Goal: Register for event/course

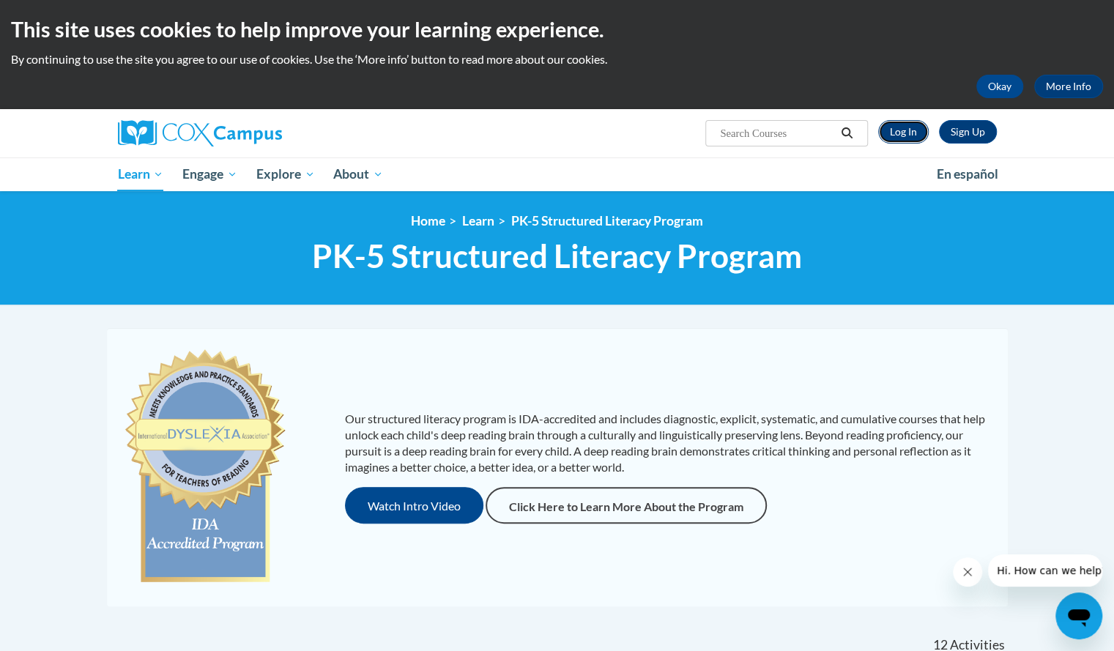
click at [905, 122] on link "Log In" at bounding box center [903, 131] width 51 height 23
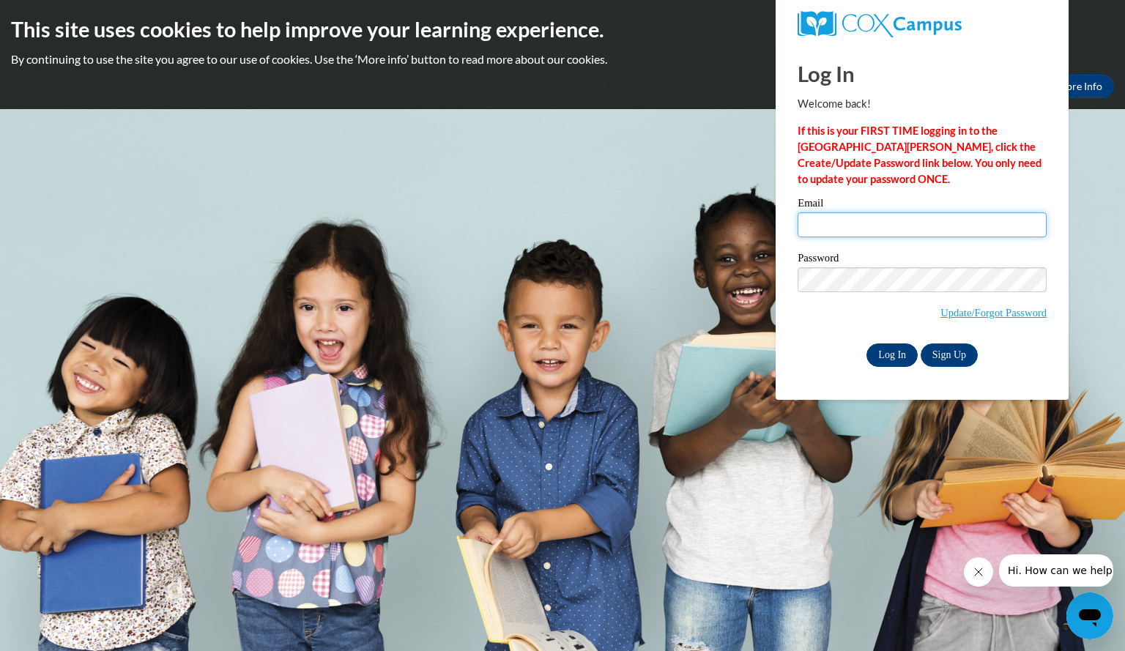
type input "kruckebergmade@aasd.k12.wi.us"
click at [893, 347] on input "Log In" at bounding box center [891, 354] width 51 height 23
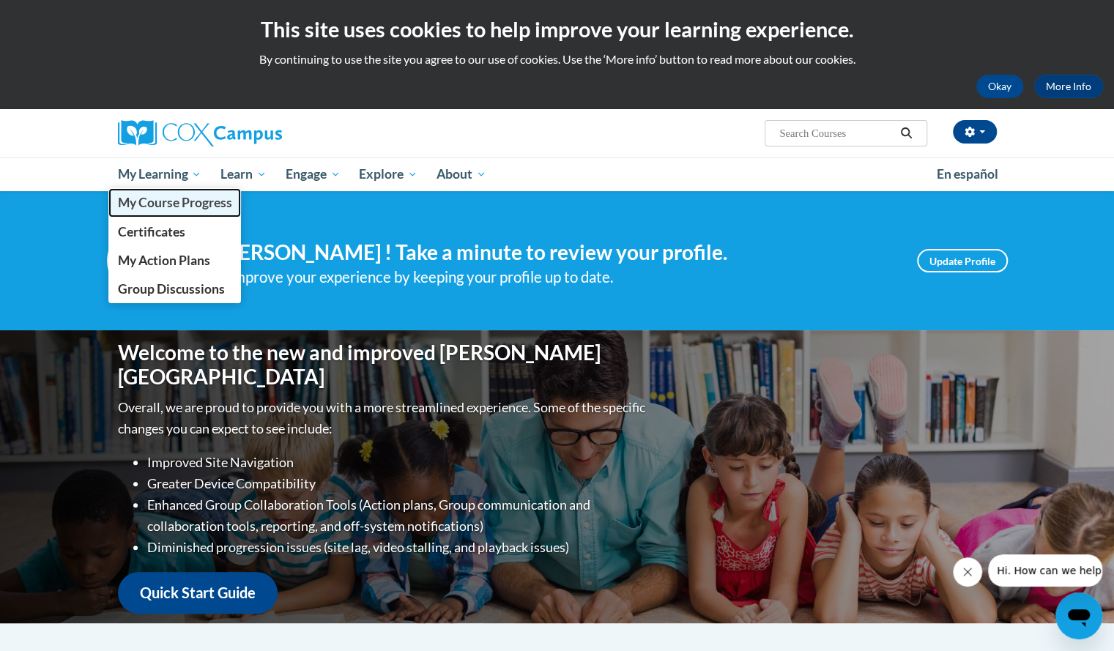
click at [149, 207] on span "My Course Progress" at bounding box center [174, 202] width 114 height 15
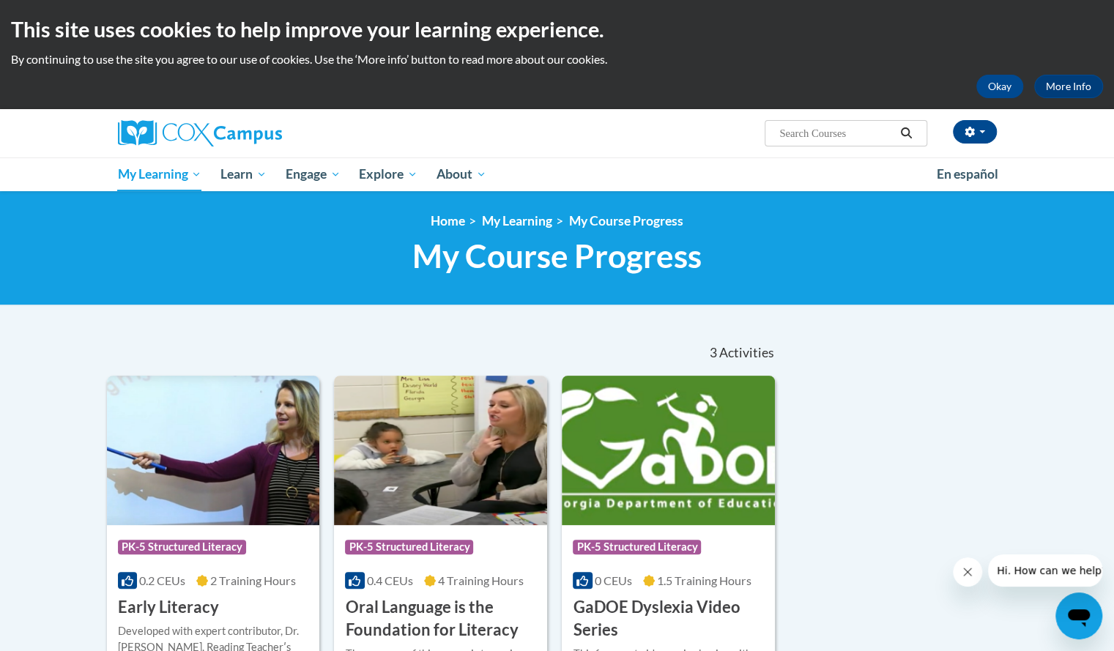
scroll to position [1, 0]
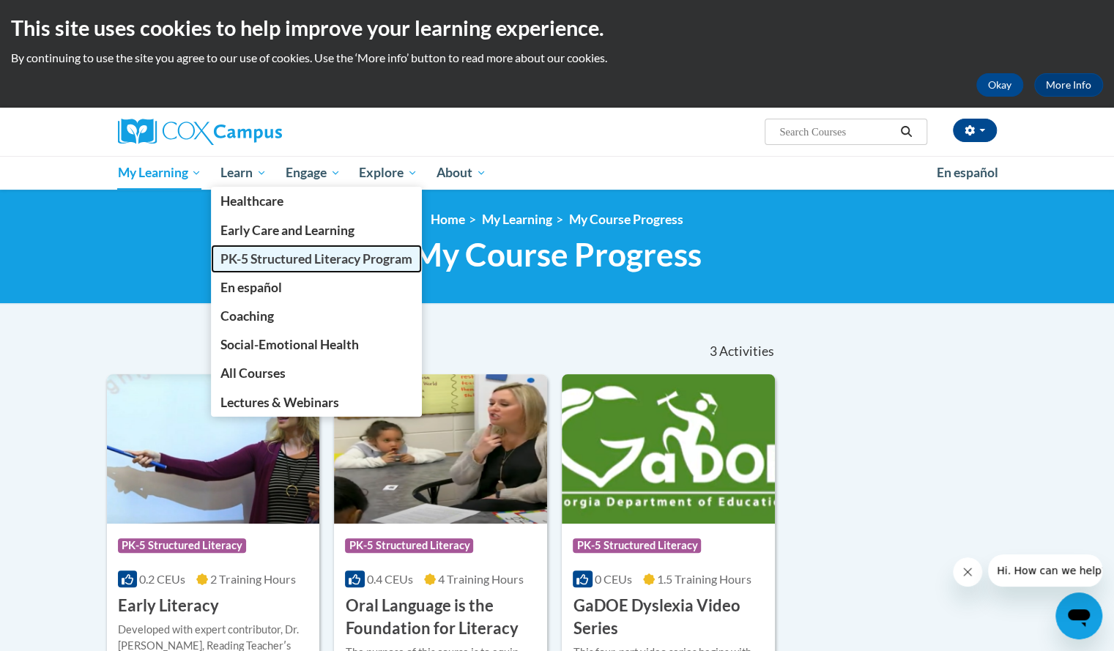
click at [293, 251] on span "PK-5 Structured Literacy Program" at bounding box center [316, 258] width 192 height 15
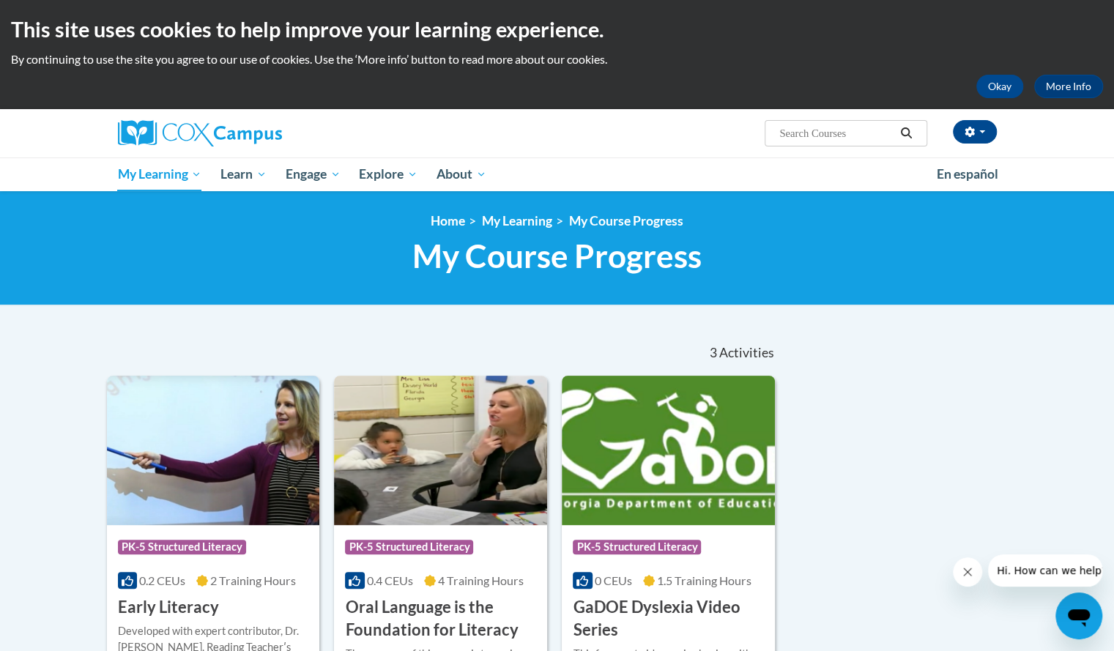
scroll to position [1, 0]
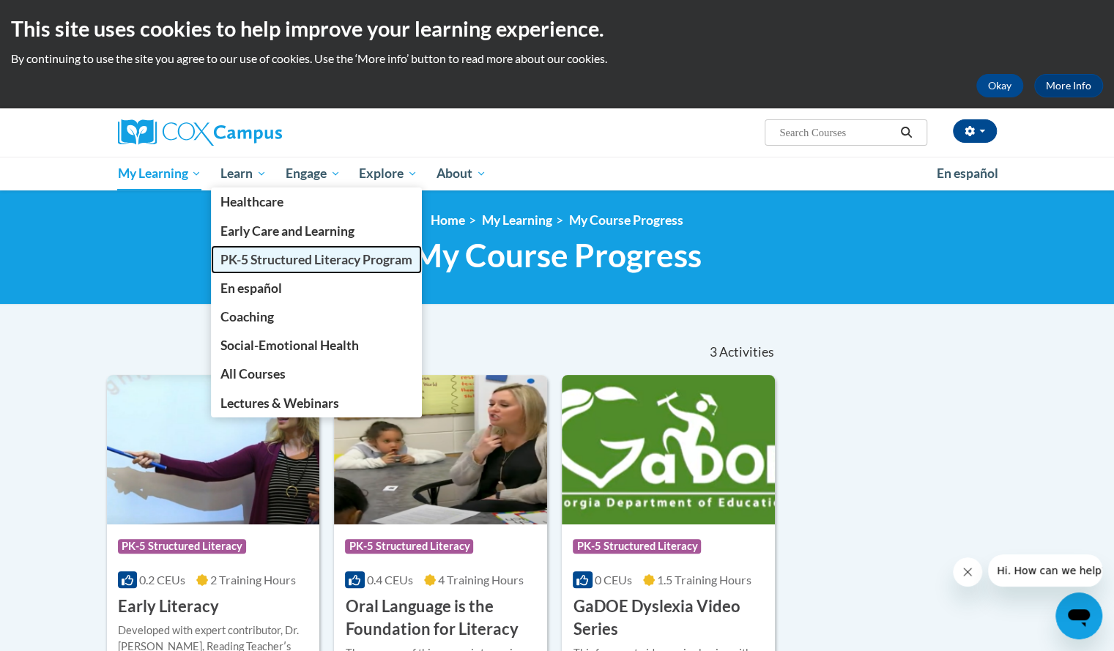
click at [243, 263] on span "PK-5 Structured Literacy Program" at bounding box center [316, 259] width 192 height 15
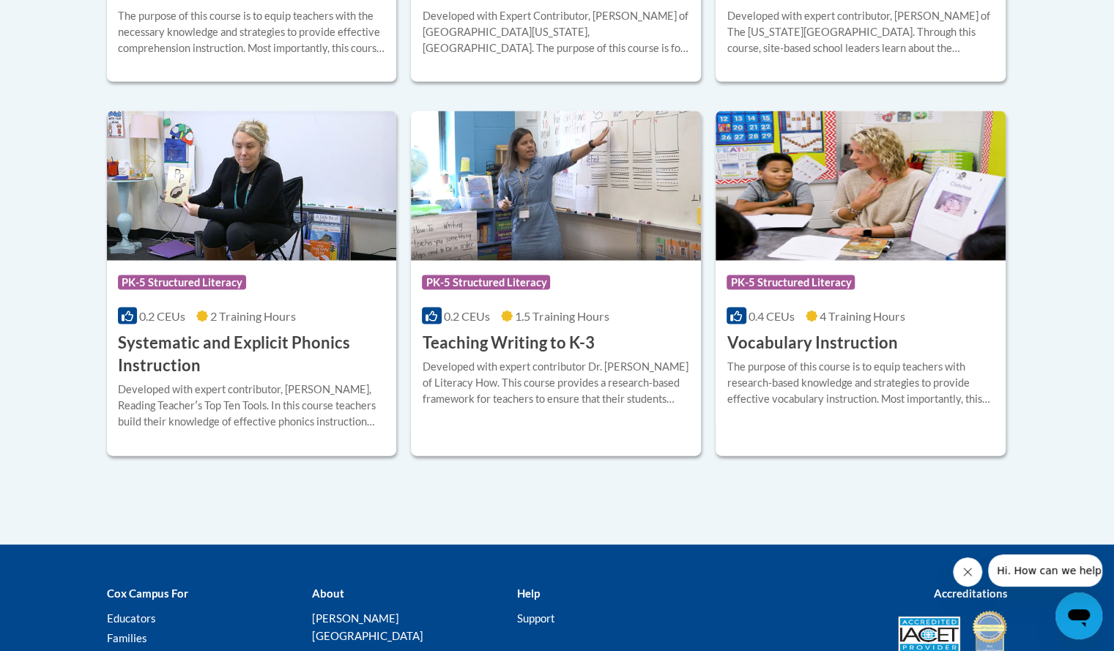
scroll to position [1671, 0]
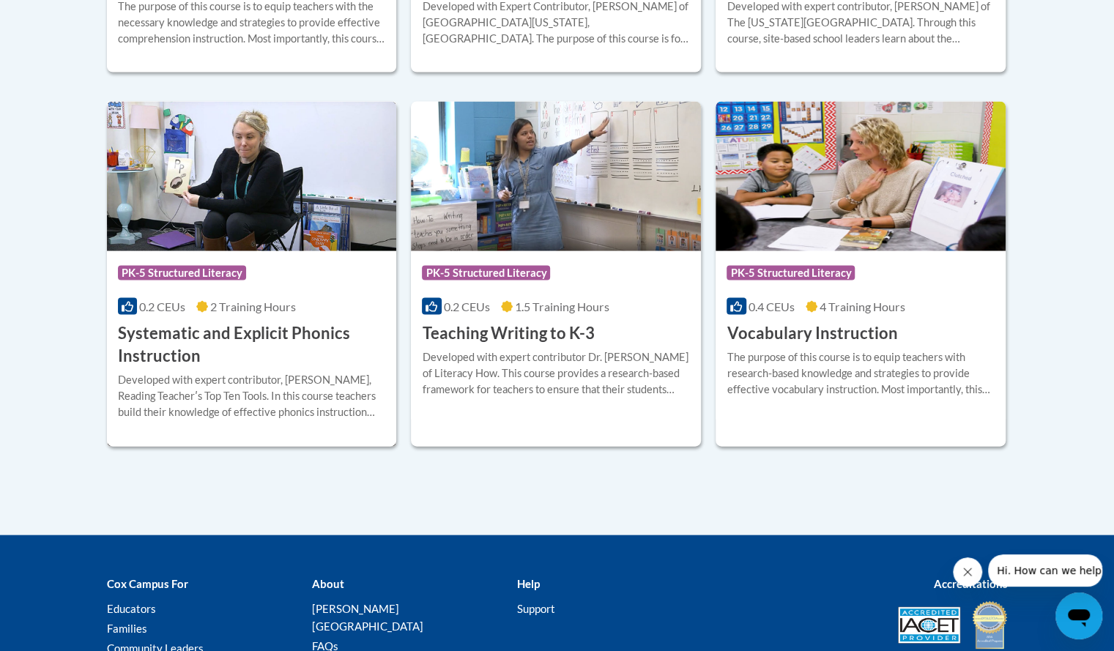
click at [161, 353] on h3 "Systematic and Explicit Phonics Instruction" at bounding box center [252, 344] width 268 height 45
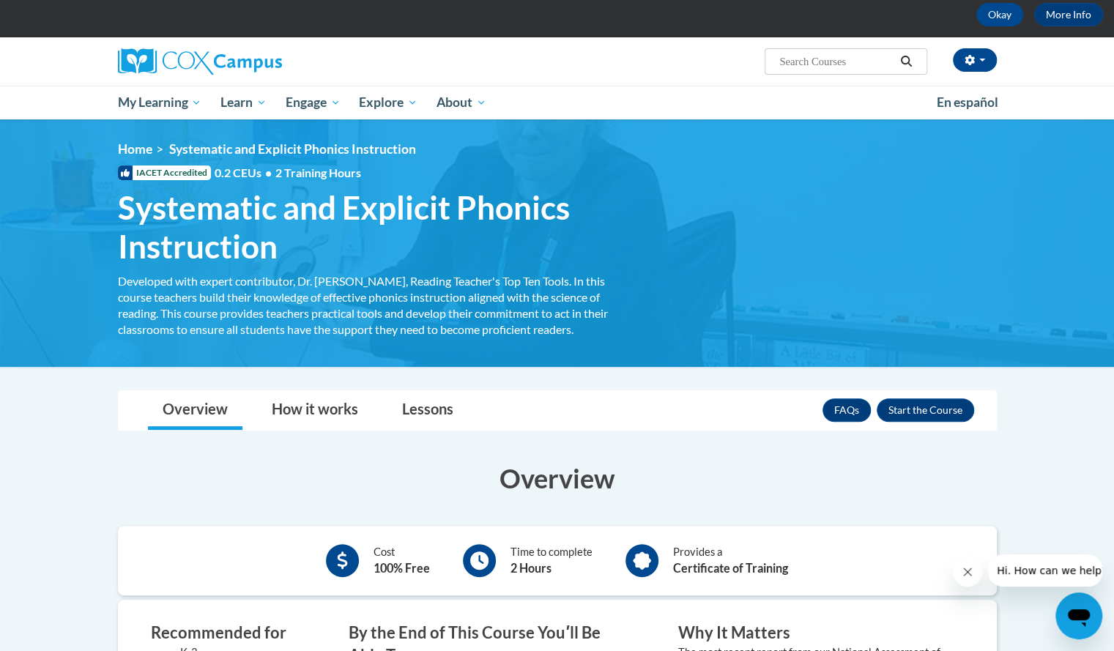
scroll to position [67, 0]
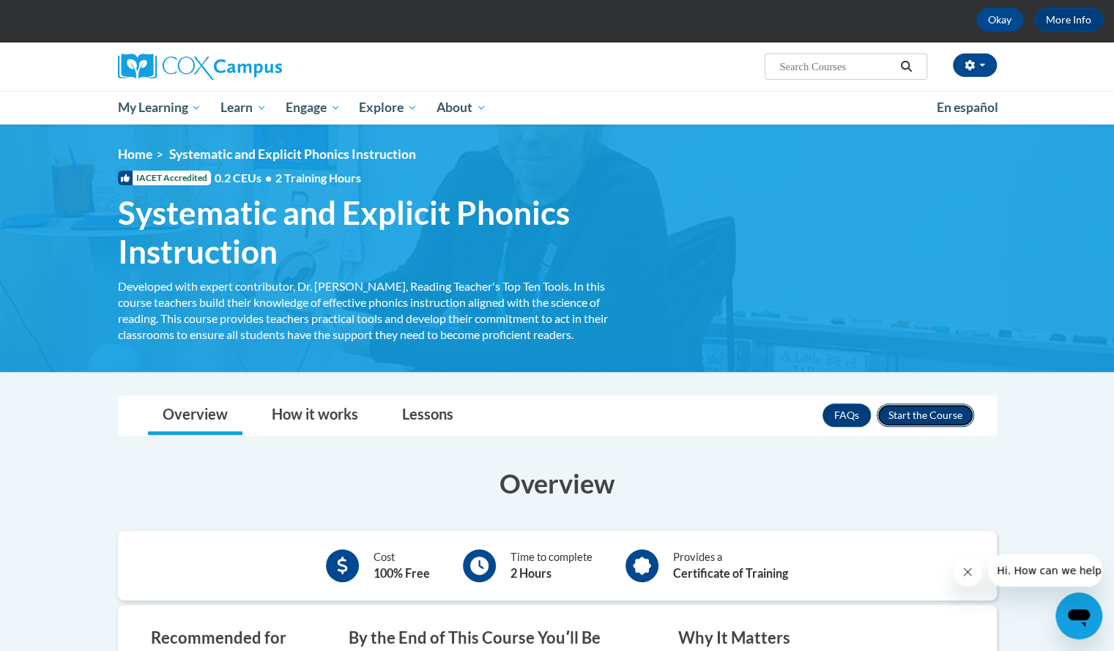
click at [940, 412] on button "Enroll" at bounding box center [925, 415] width 97 height 23
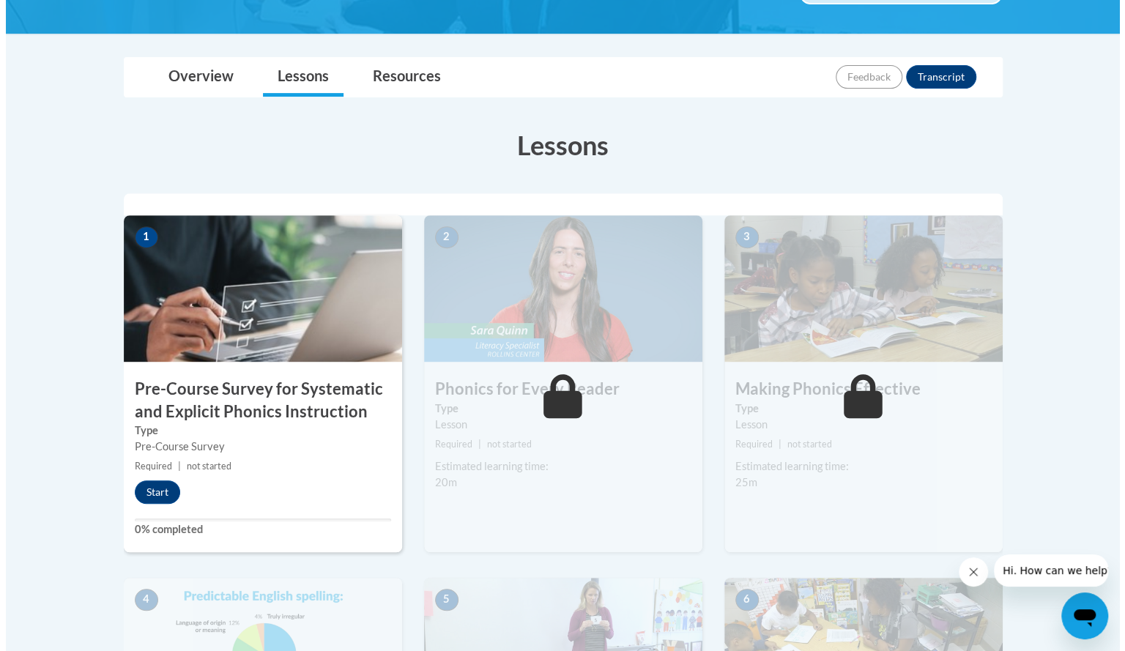
scroll to position [316, 0]
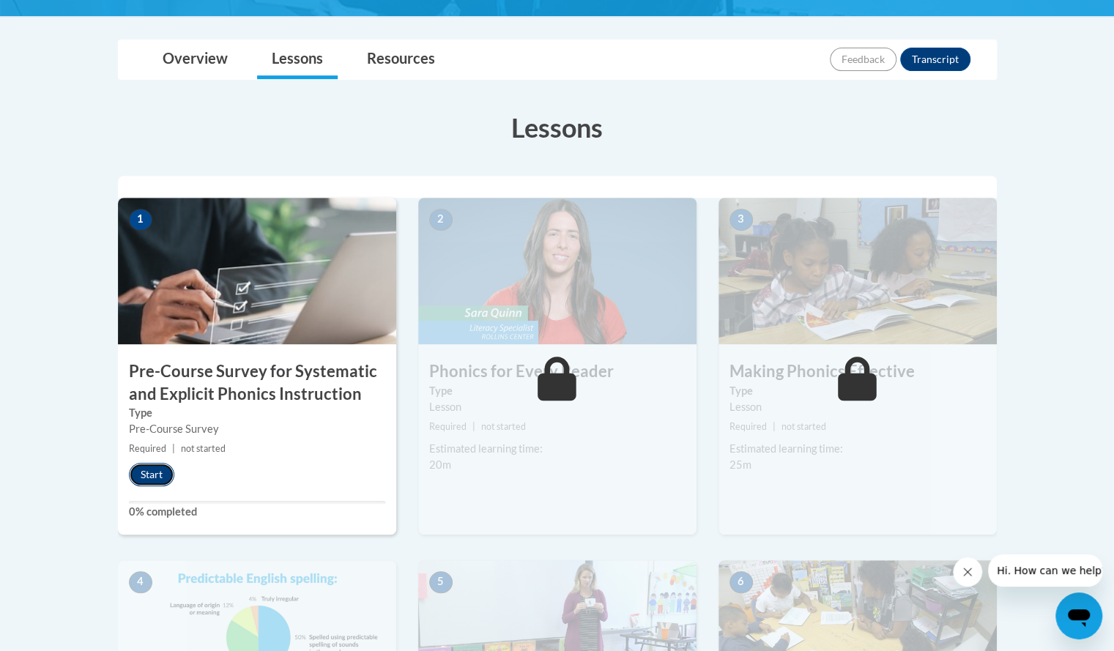
click at [148, 468] on button "Start" at bounding box center [151, 474] width 45 height 23
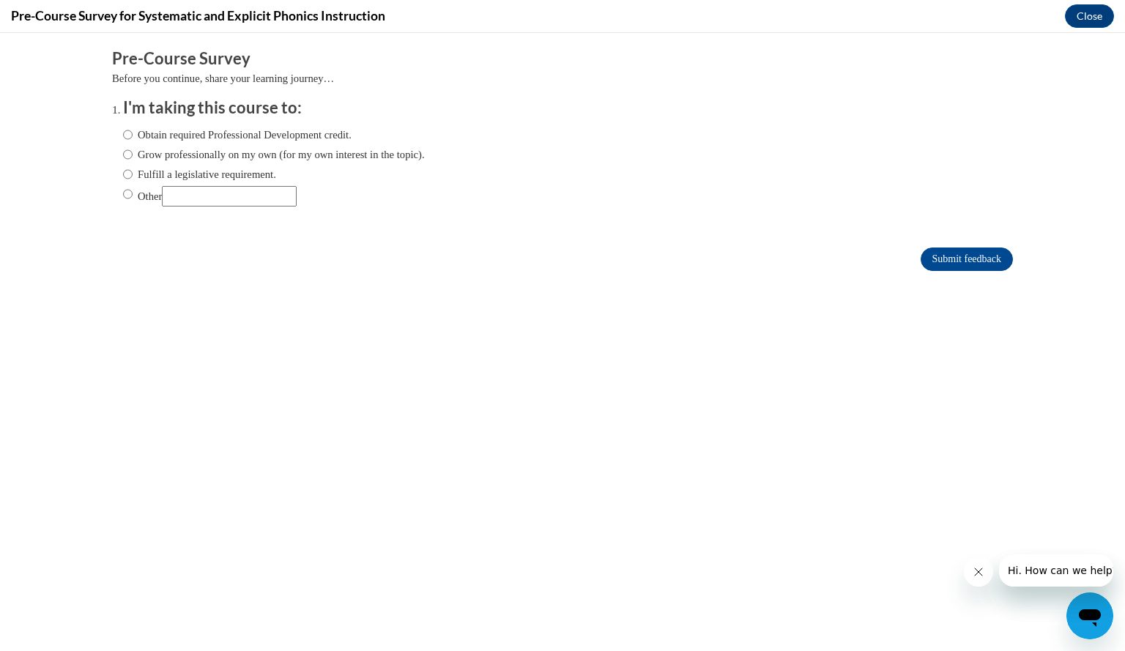
scroll to position [0, 0]
click at [123, 134] on input "Obtain required Professional Development credit." at bounding box center [128, 135] width 10 height 16
radio input "true"
click at [958, 264] on input "Submit feedback" at bounding box center [967, 259] width 92 height 23
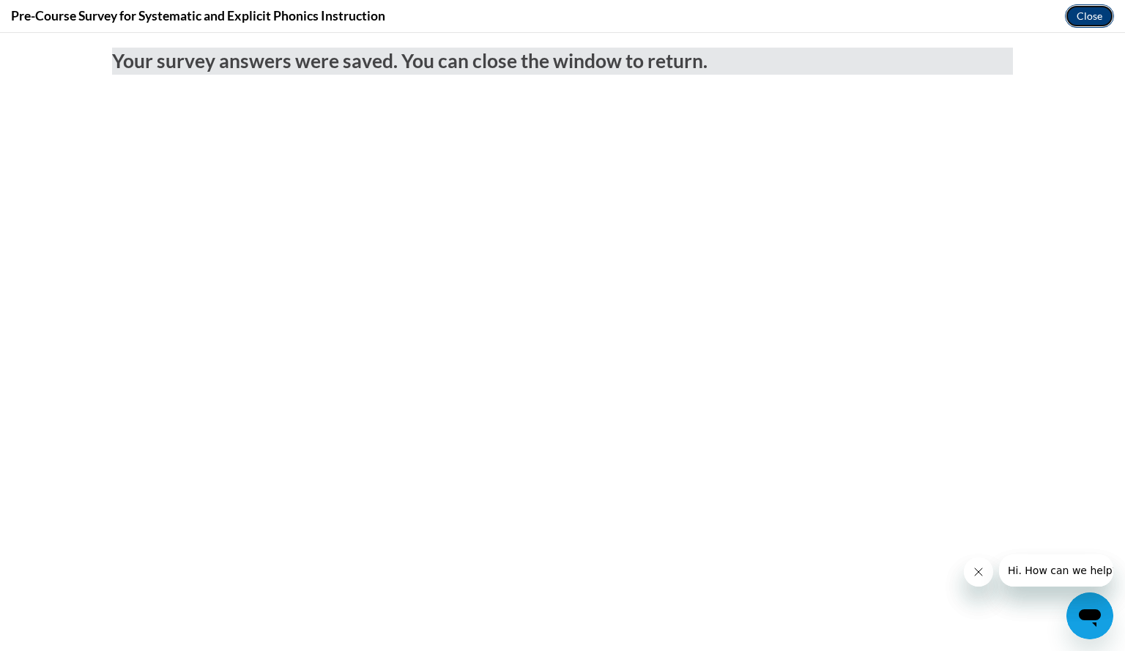
click at [1081, 14] on button "Close" at bounding box center [1089, 15] width 49 height 23
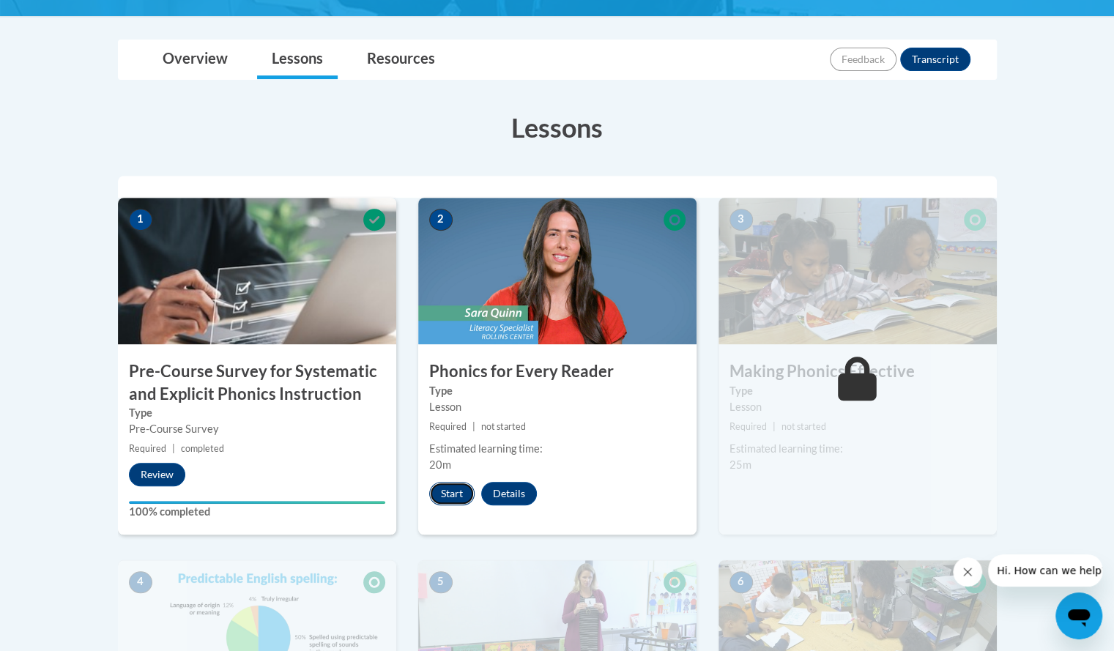
click at [453, 488] on button "Start" at bounding box center [451, 493] width 45 height 23
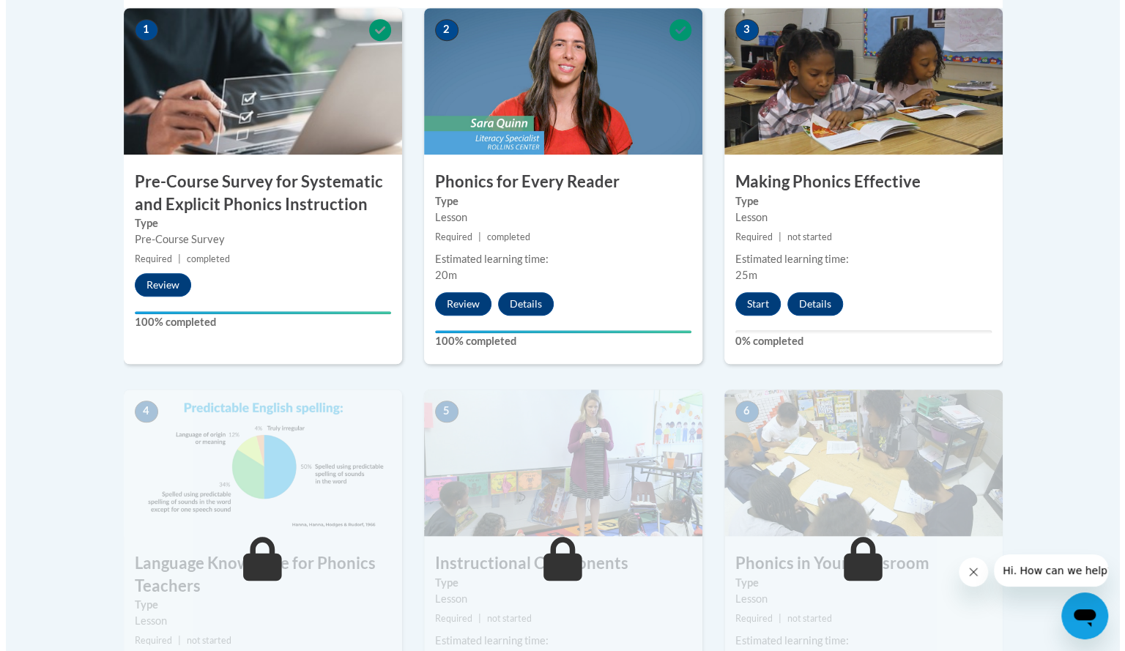
scroll to position [507, 0]
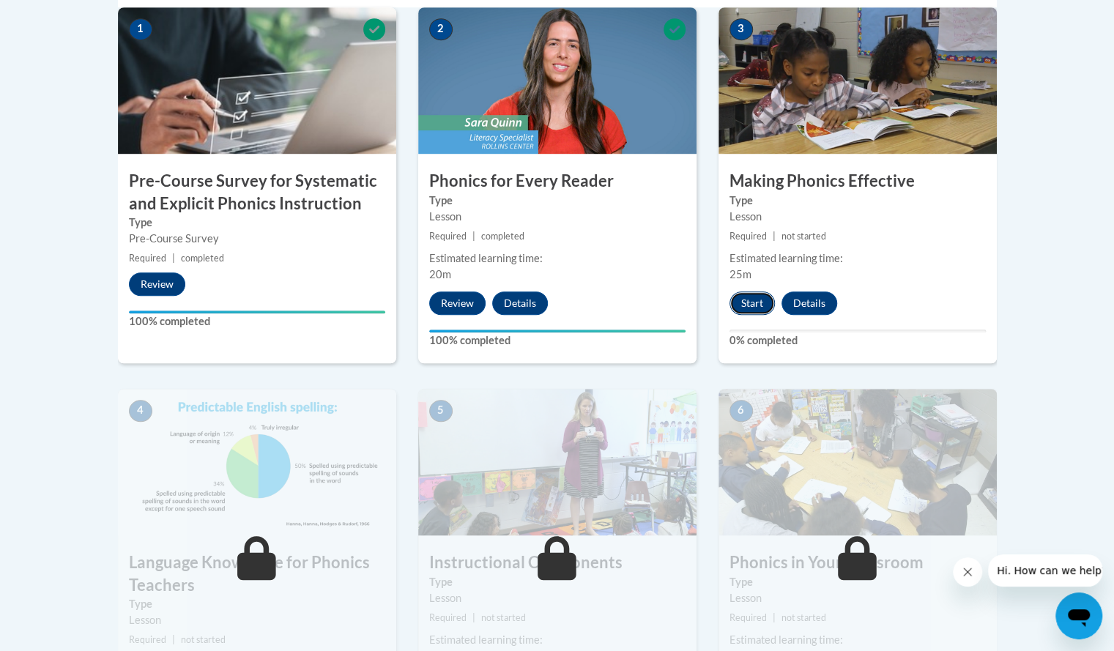
click at [747, 307] on button "Start" at bounding box center [751, 302] width 45 height 23
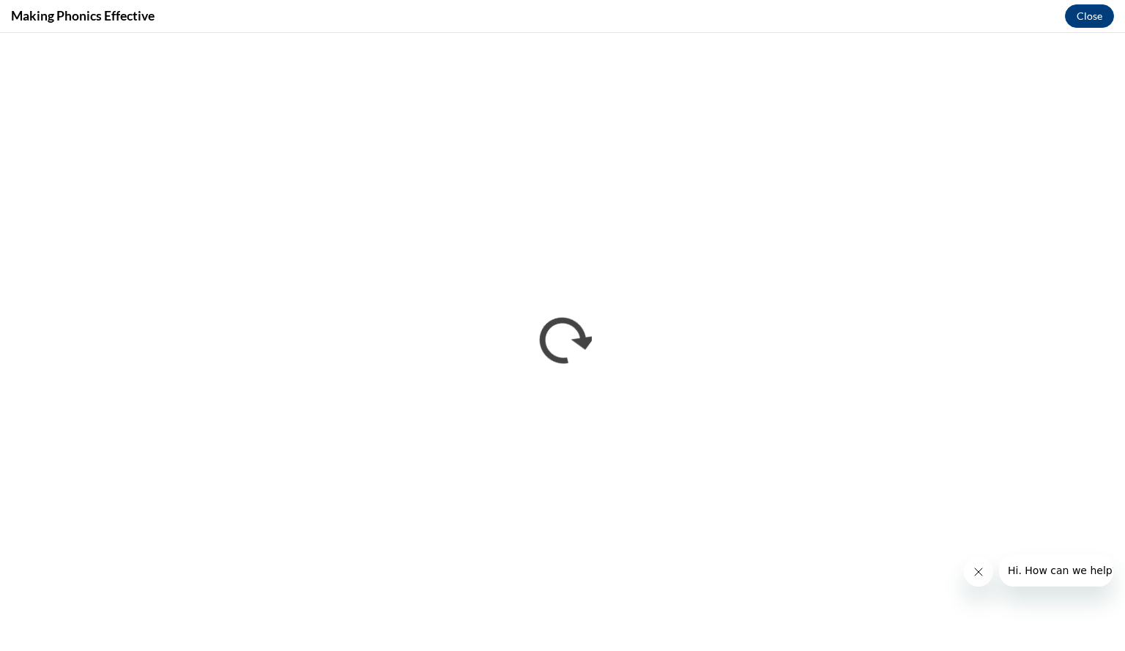
scroll to position [0, 0]
